Goal: Book appointment/travel/reservation

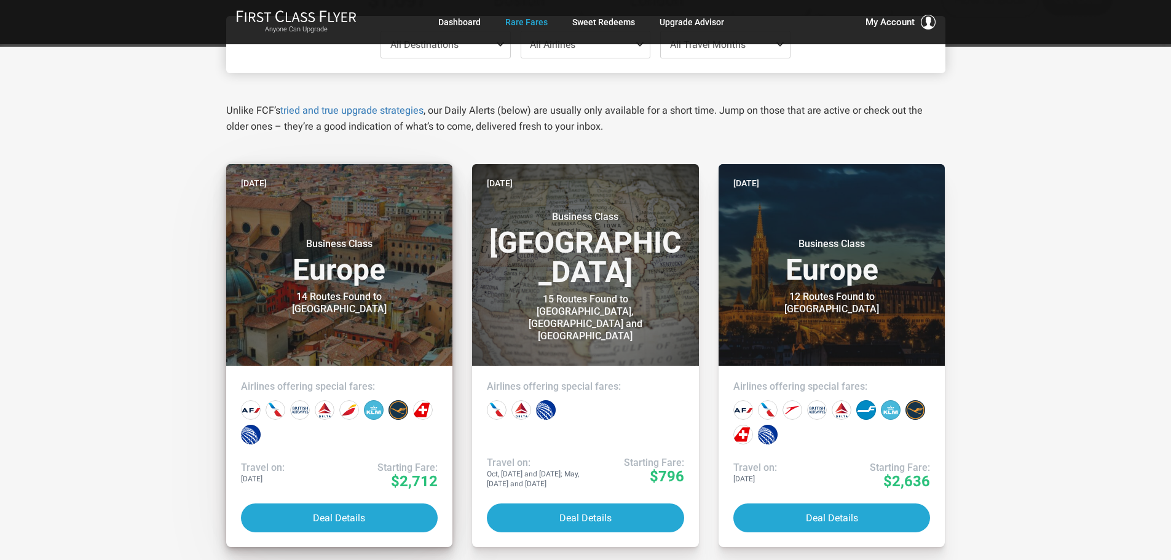
scroll to position [184, 0]
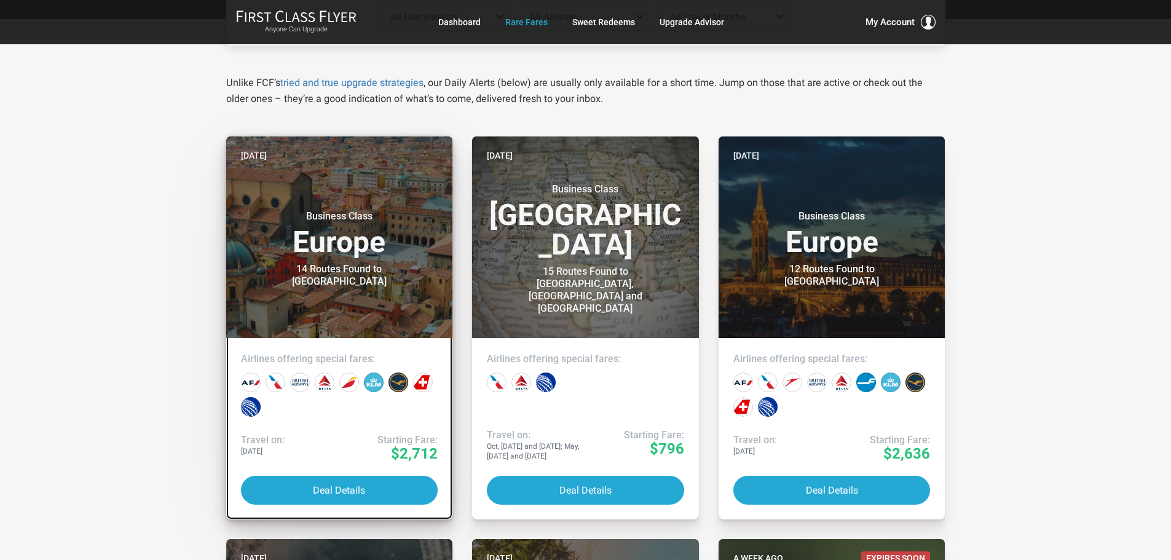
click at [320, 275] on div "14 Routes Found to [GEOGRAPHIC_DATA]" at bounding box center [340, 275] width 154 height 25
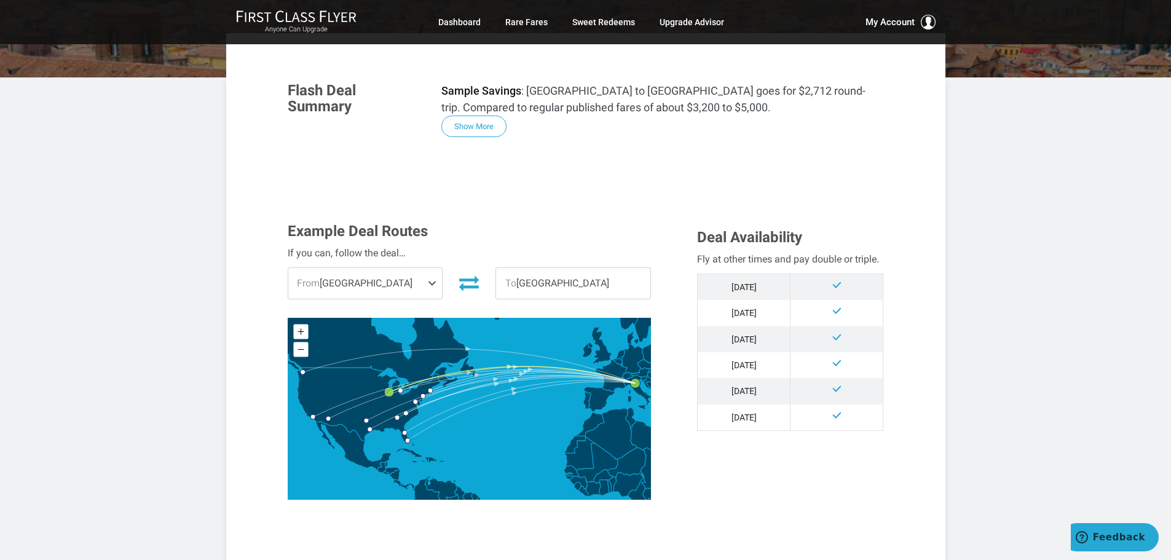
scroll to position [184, 0]
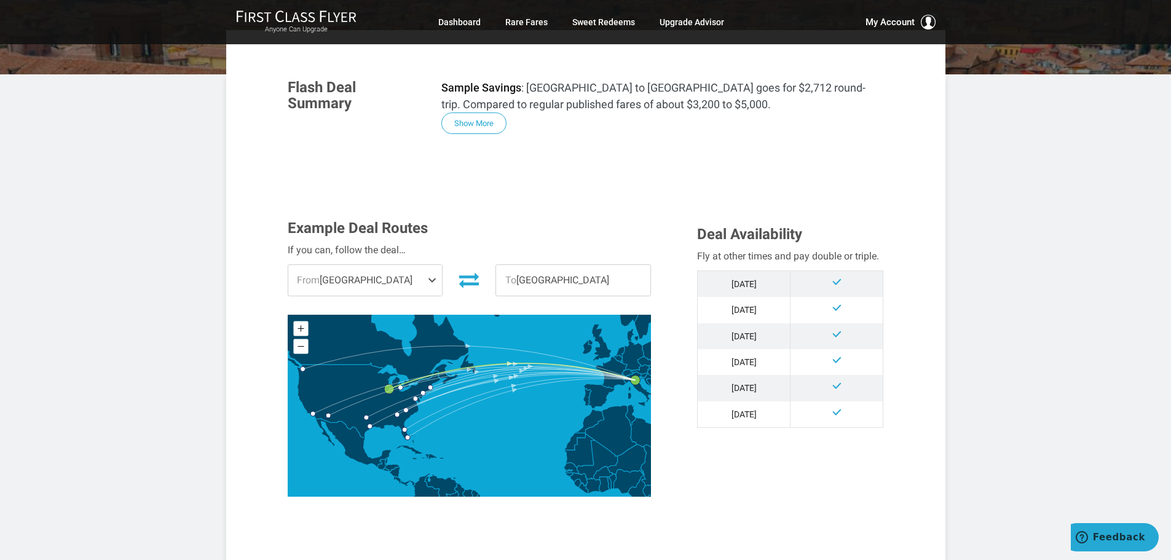
click at [430, 281] on span at bounding box center [434, 280] width 15 height 31
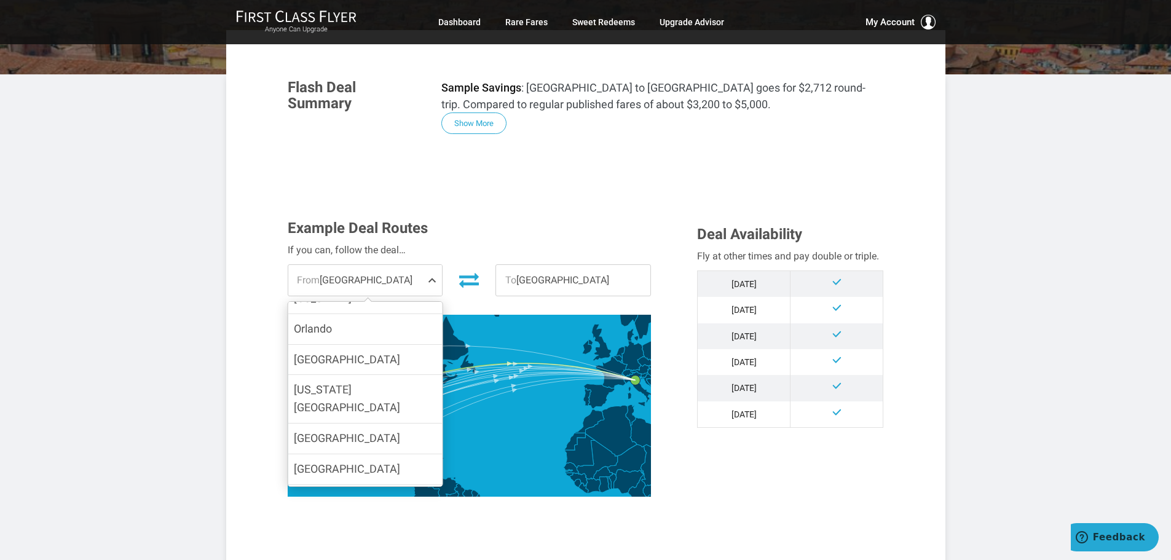
scroll to position [121, 0]
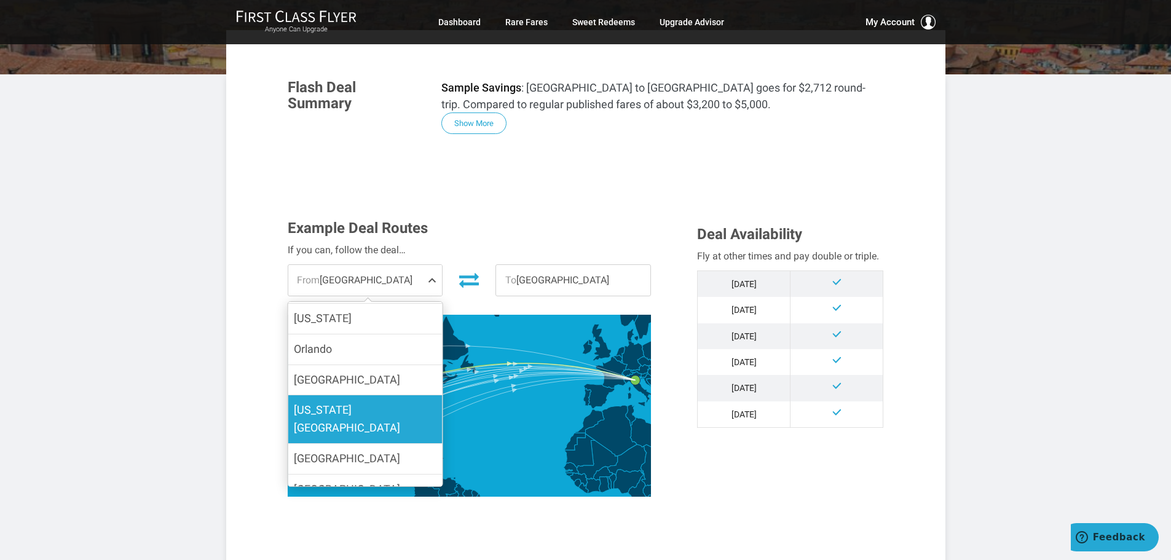
click at [365, 402] on span "[US_STATE][GEOGRAPHIC_DATA]" at bounding box center [365, 419] width 142 height 36
click at [0, 0] on input "[US_STATE][GEOGRAPHIC_DATA]" at bounding box center [0, 0] width 0 height 0
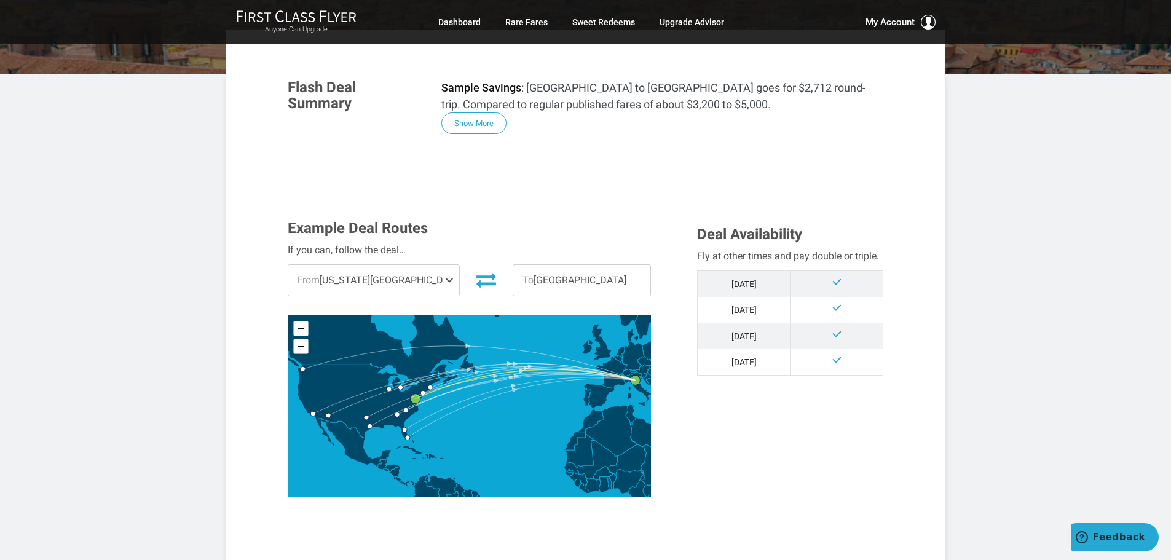
click at [561, 277] on span "To [GEOGRAPHIC_DATA]" at bounding box center [581, 280] width 137 height 31
click at [518, 280] on span "To [GEOGRAPHIC_DATA]" at bounding box center [581, 280] width 137 height 31
